Goal: Navigation & Orientation: Go to known website

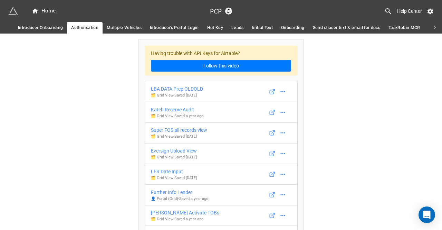
click at [13, 16] on div "Home" at bounding box center [109, 11] width 202 height 12
click at [13, 14] on img at bounding box center [13, 11] width 10 height 10
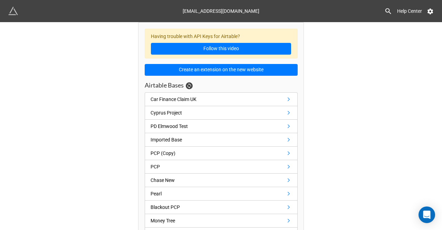
click at [13, 14] on img at bounding box center [13, 11] width 10 height 10
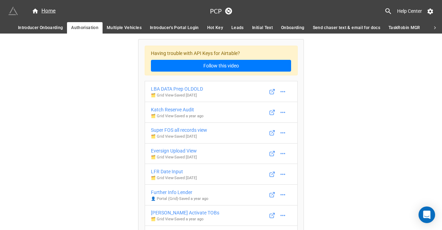
click at [13, 13] on img at bounding box center [13, 11] width 10 height 10
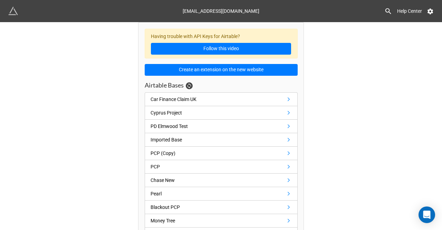
click at [13, 13] on img at bounding box center [13, 11] width 10 height 10
